Goal: Use online tool/utility: Utilize a website feature to perform a specific function

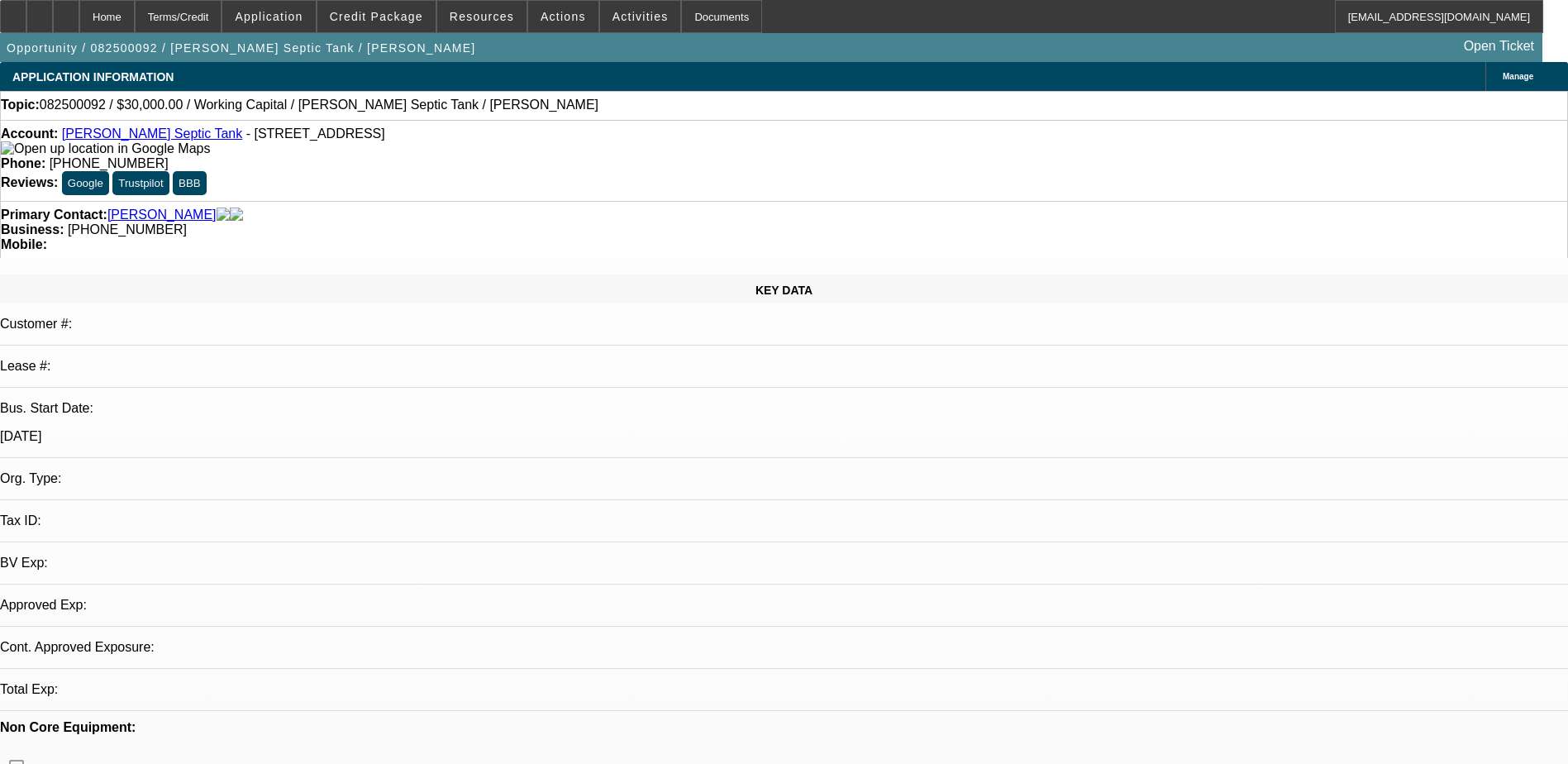
select select "0"
select select "2"
select select "0.1"
select select "4"
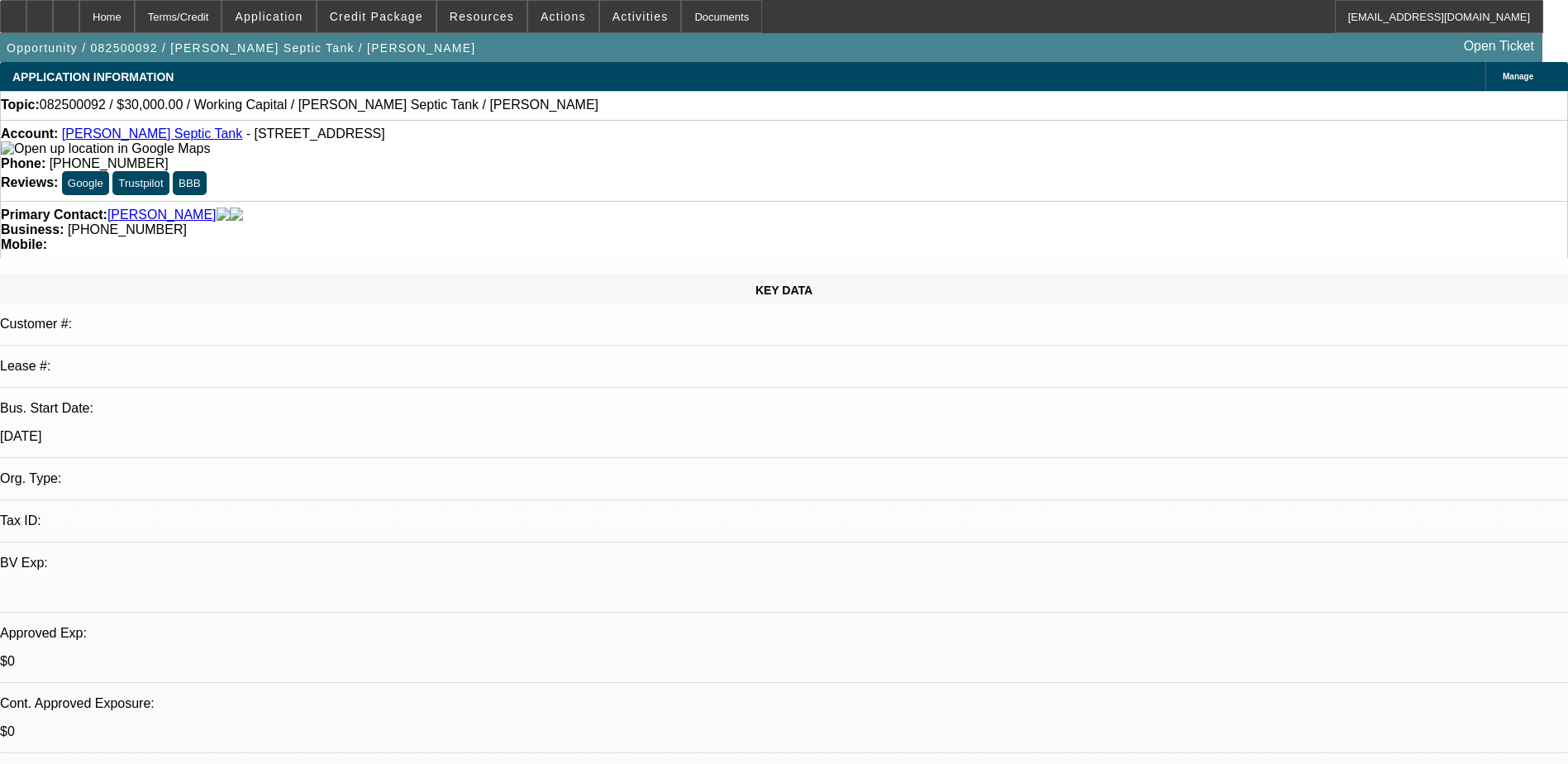
select select "0"
select select "2"
select select "0.1"
select select "4"
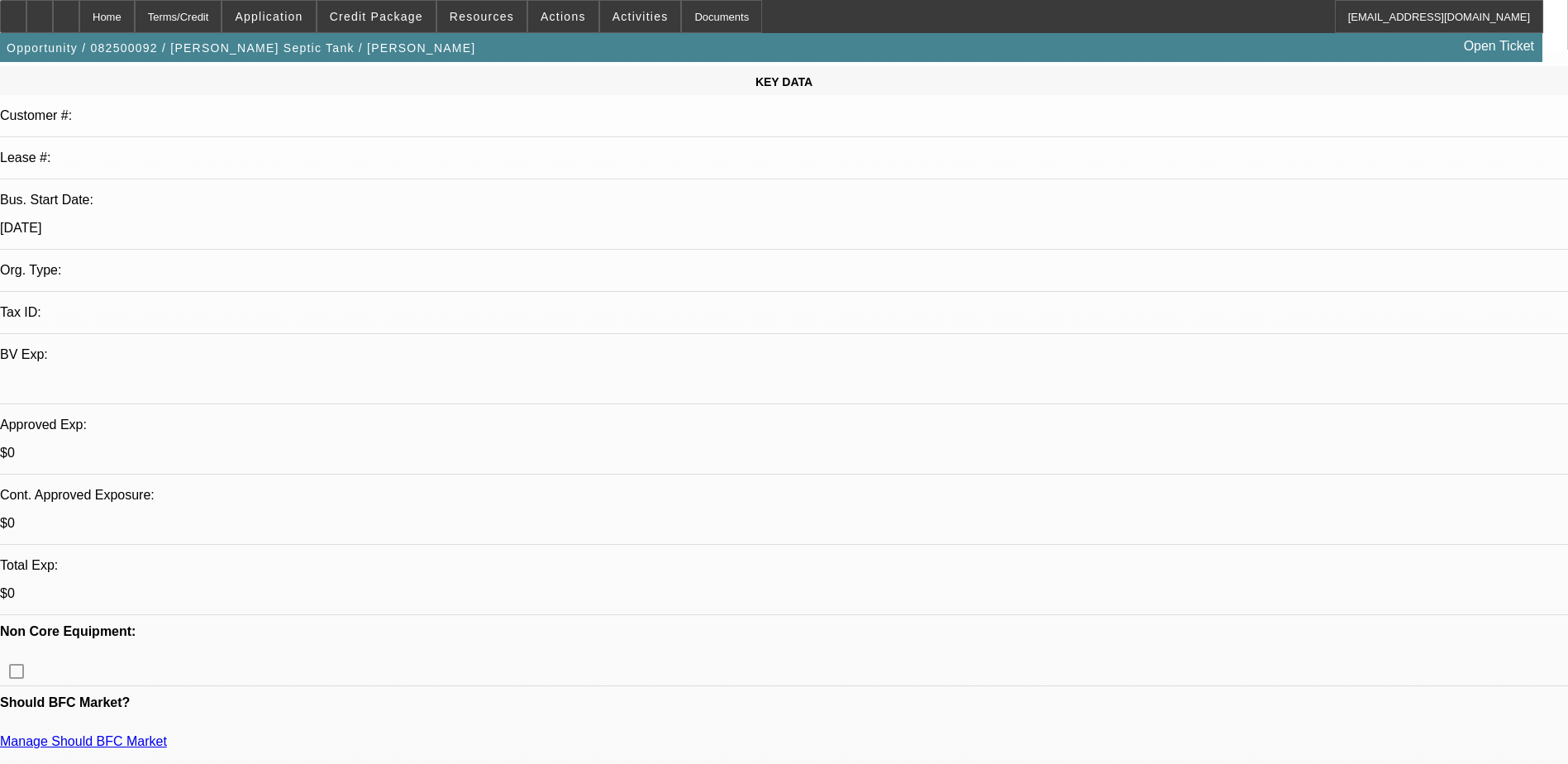
scroll to position [165, 0]
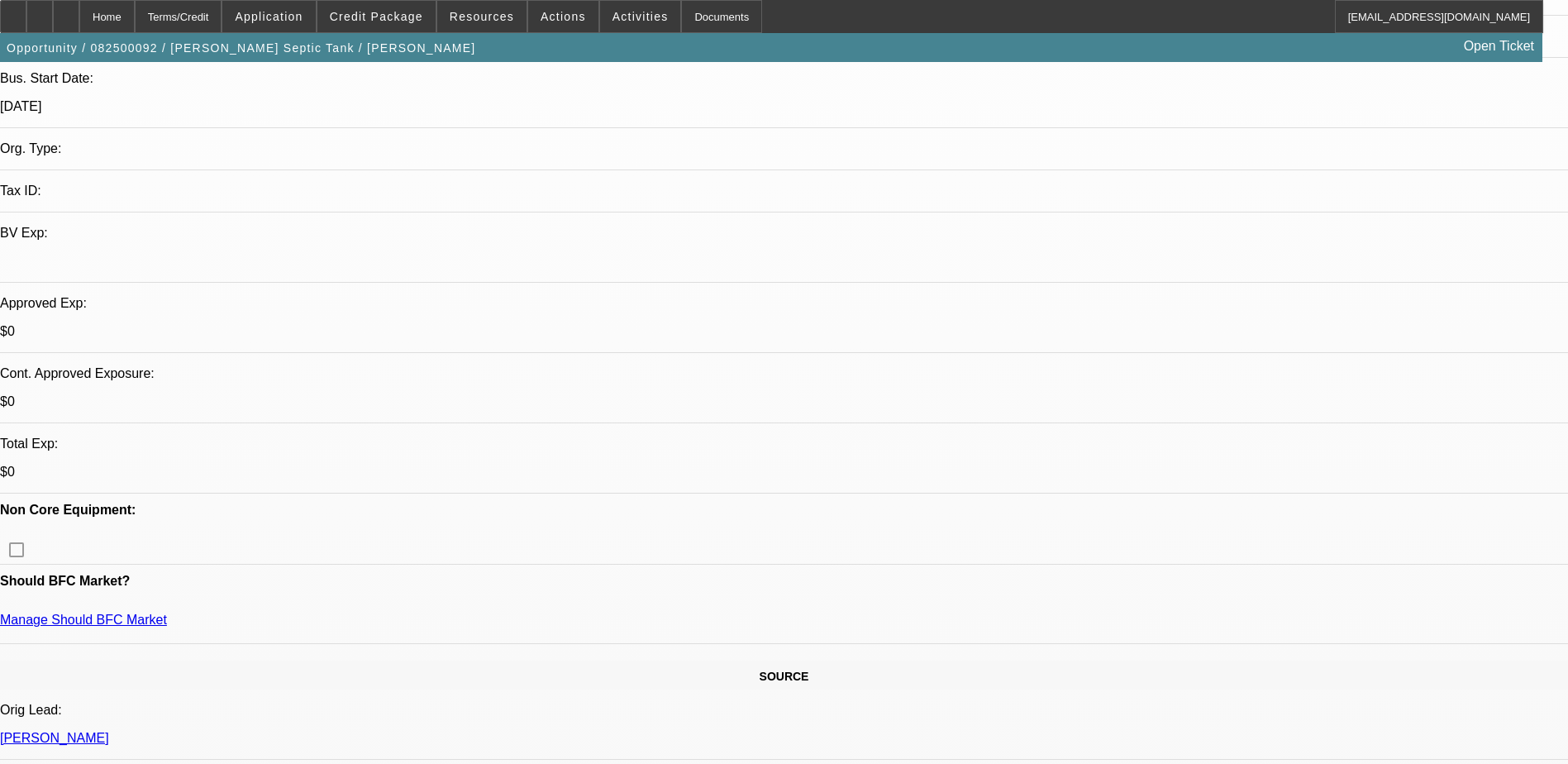
scroll to position [330, 0]
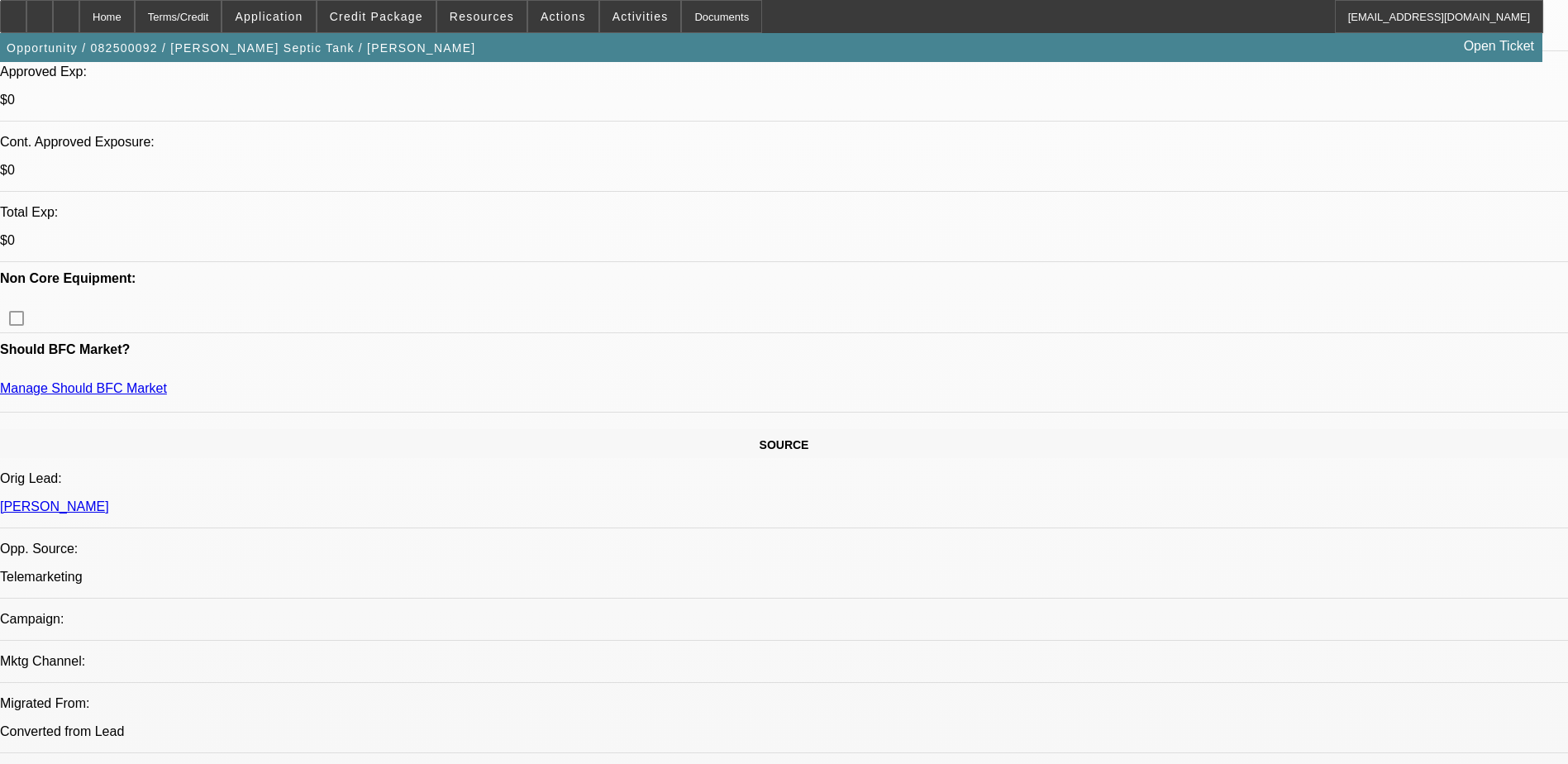
scroll to position [579, 0]
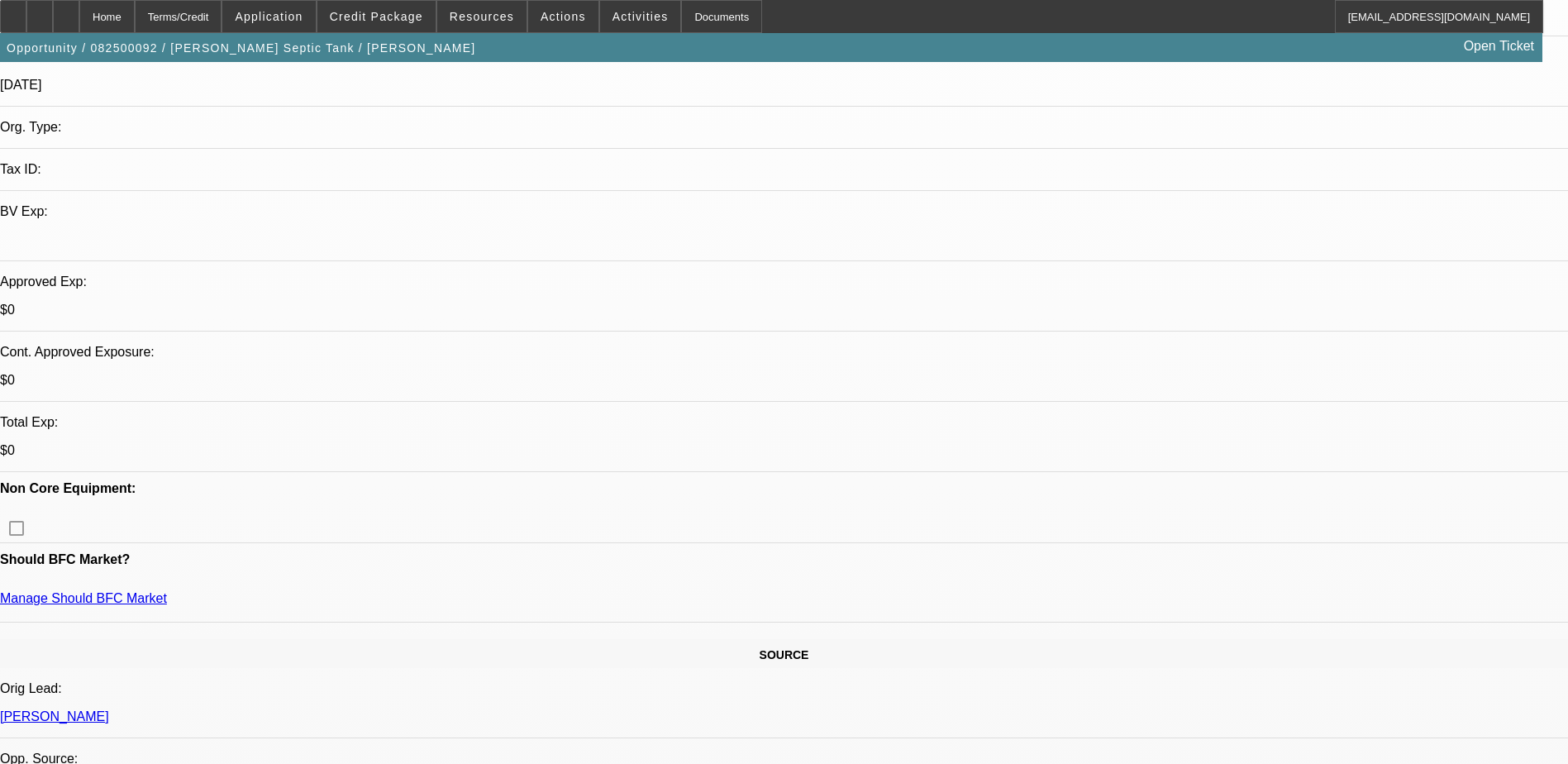
scroll to position [0, 0]
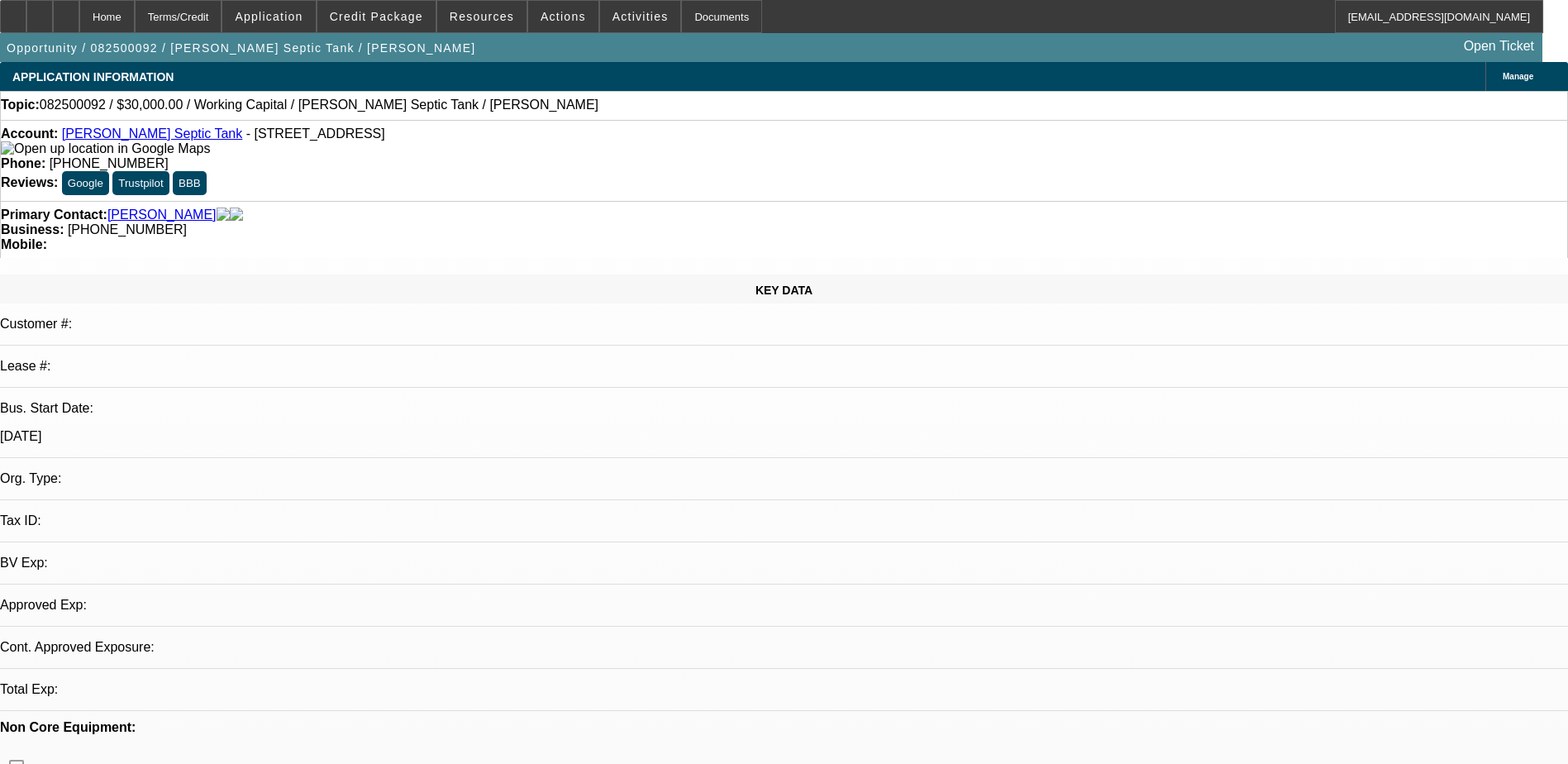
select select "0"
select select "2"
select select "0.1"
select select "1"
select select "2"
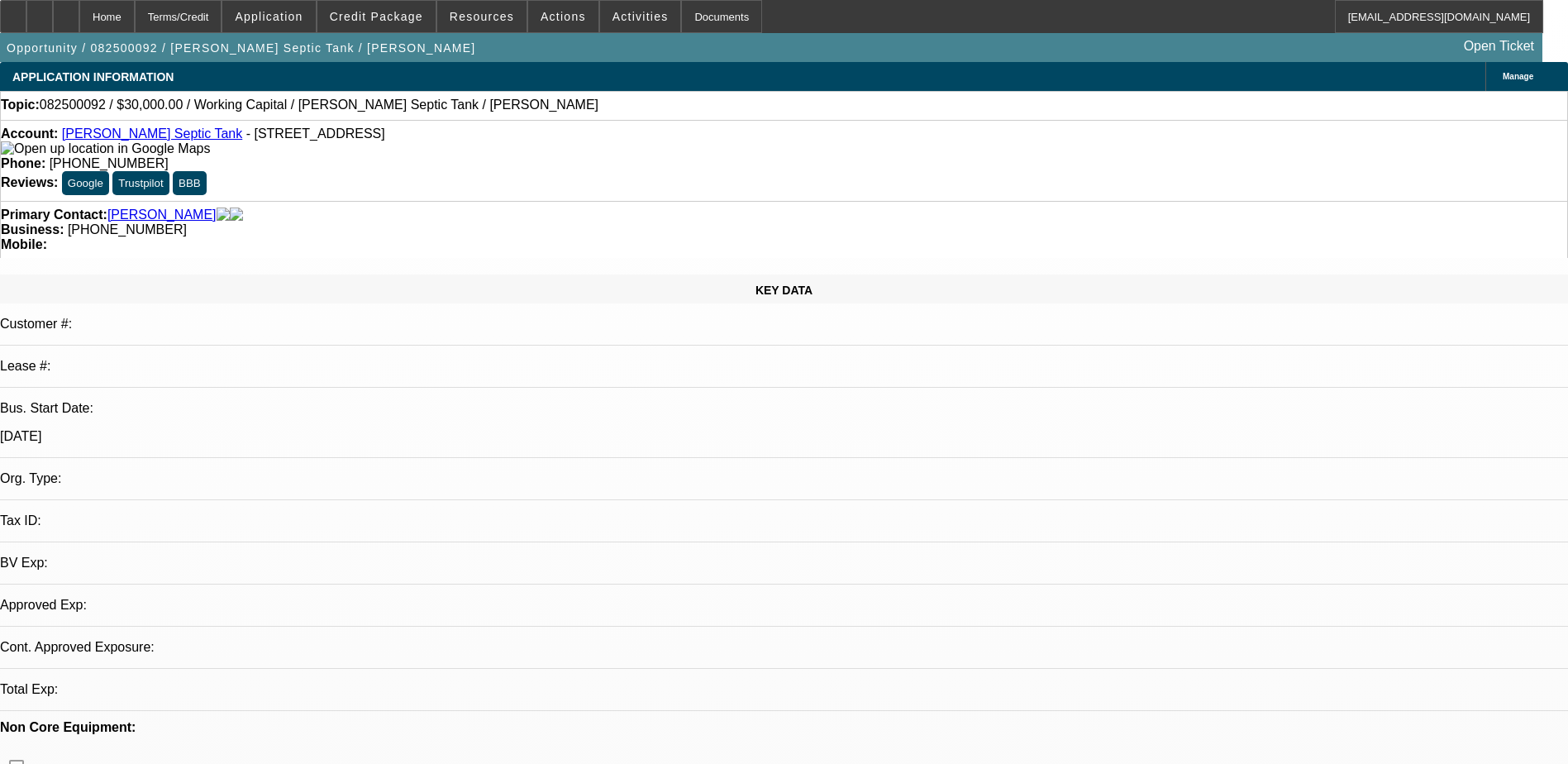
select select "4"
